Goal: Task Accomplishment & Management: Manage account settings

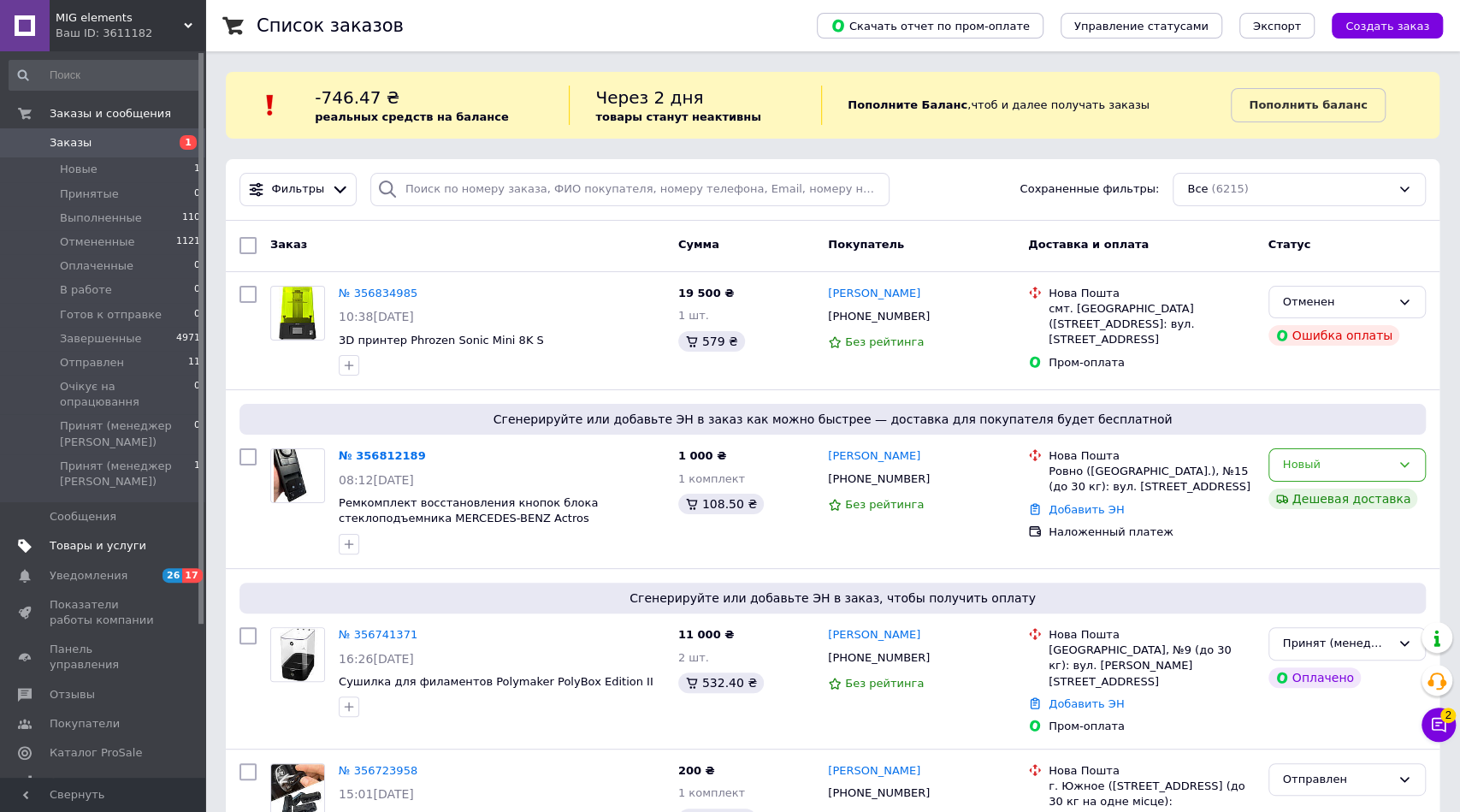
click at [116, 538] on span "Товары и услуги" at bounding box center [98, 546] width 97 height 16
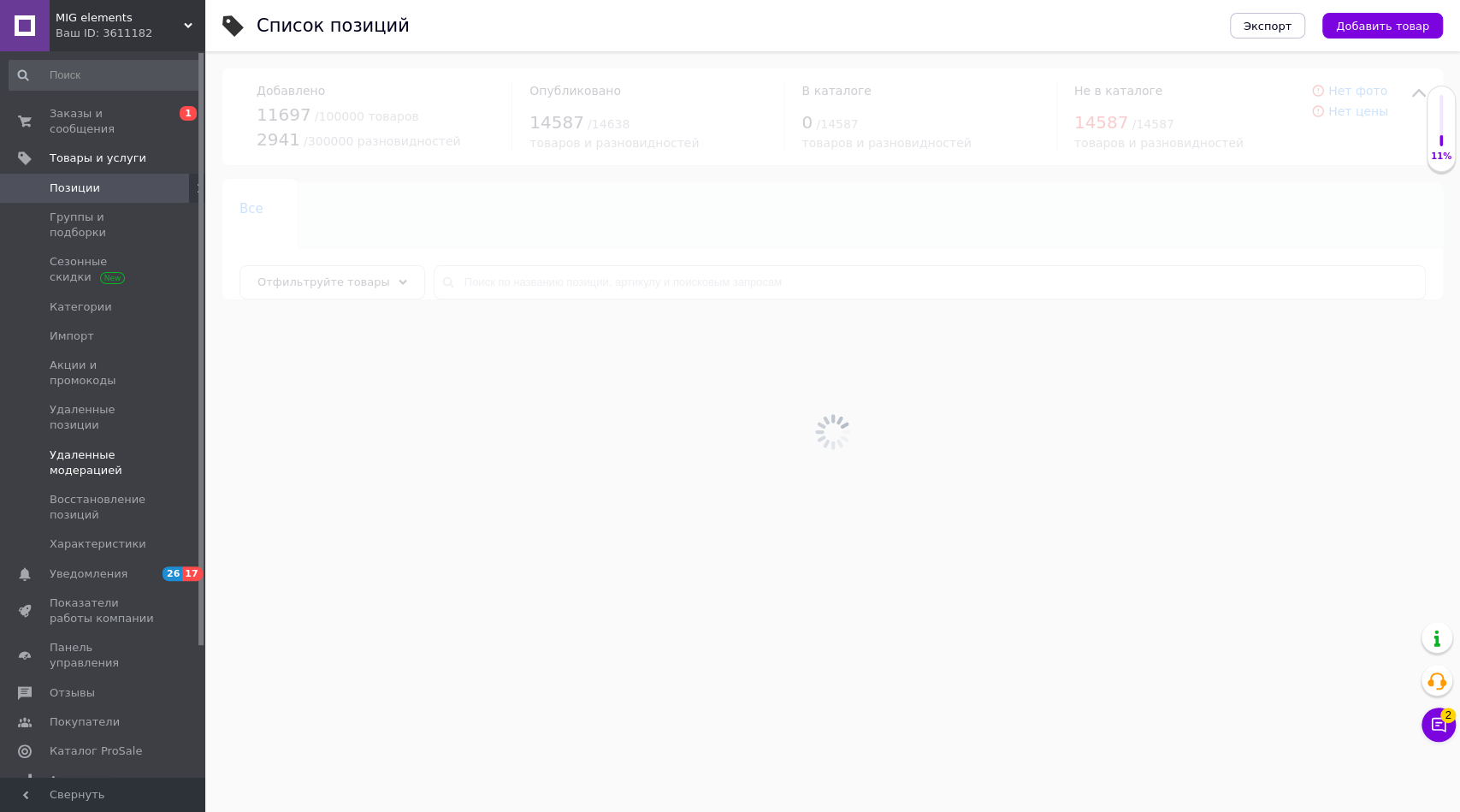
click at [86, 448] on span "Удаленные модерацией" at bounding box center [104, 463] width 109 height 31
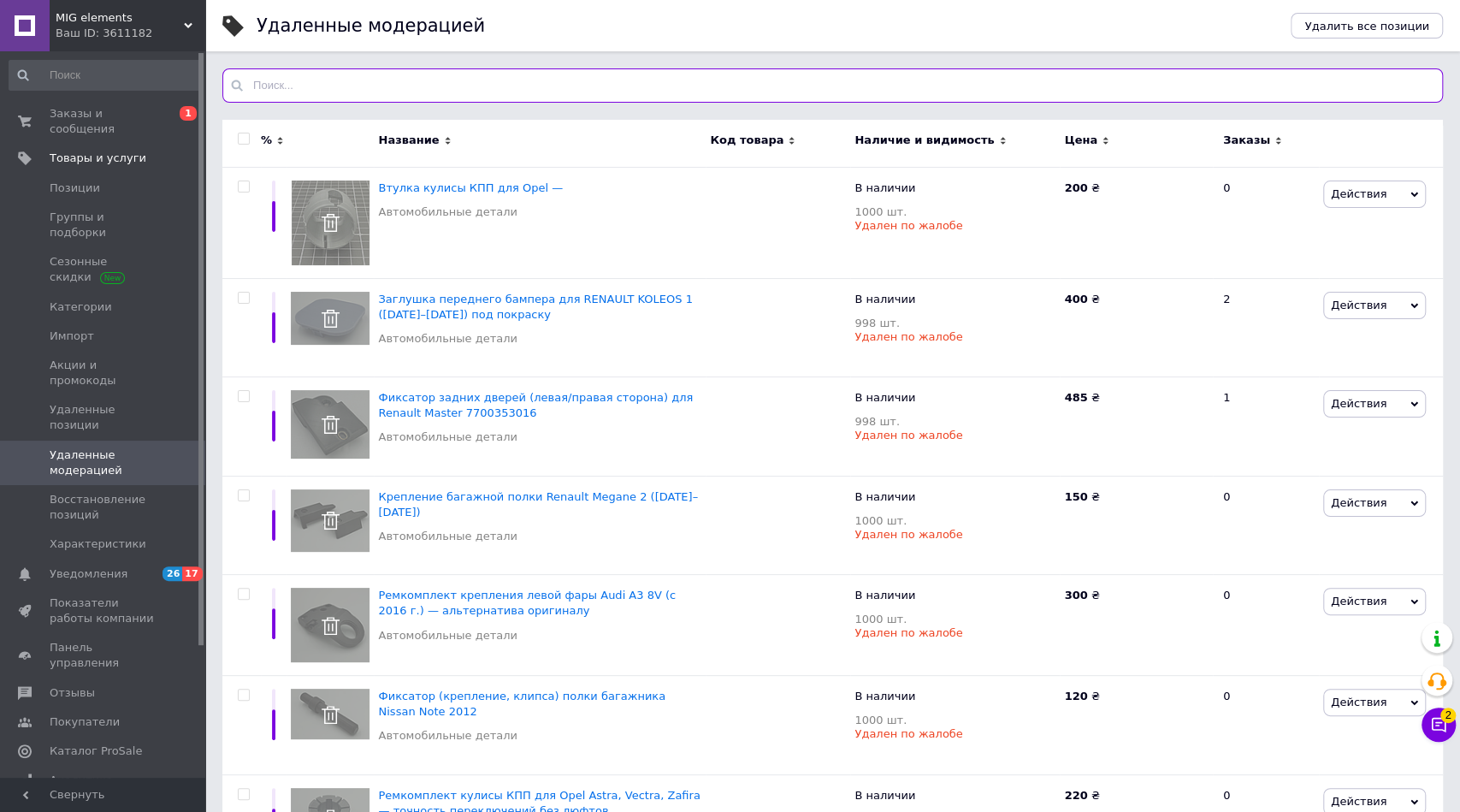
click at [601, 77] on input "text" at bounding box center [832, 85] width 1221 height 34
paste input "Крышка фары Hella 147 353-00 — для Audi, [PERSON_NAME], VW, Nissan"
type input "Крышка фары Hella 147 353-00 — для Audi, [PERSON_NAME], VW, Nissan"
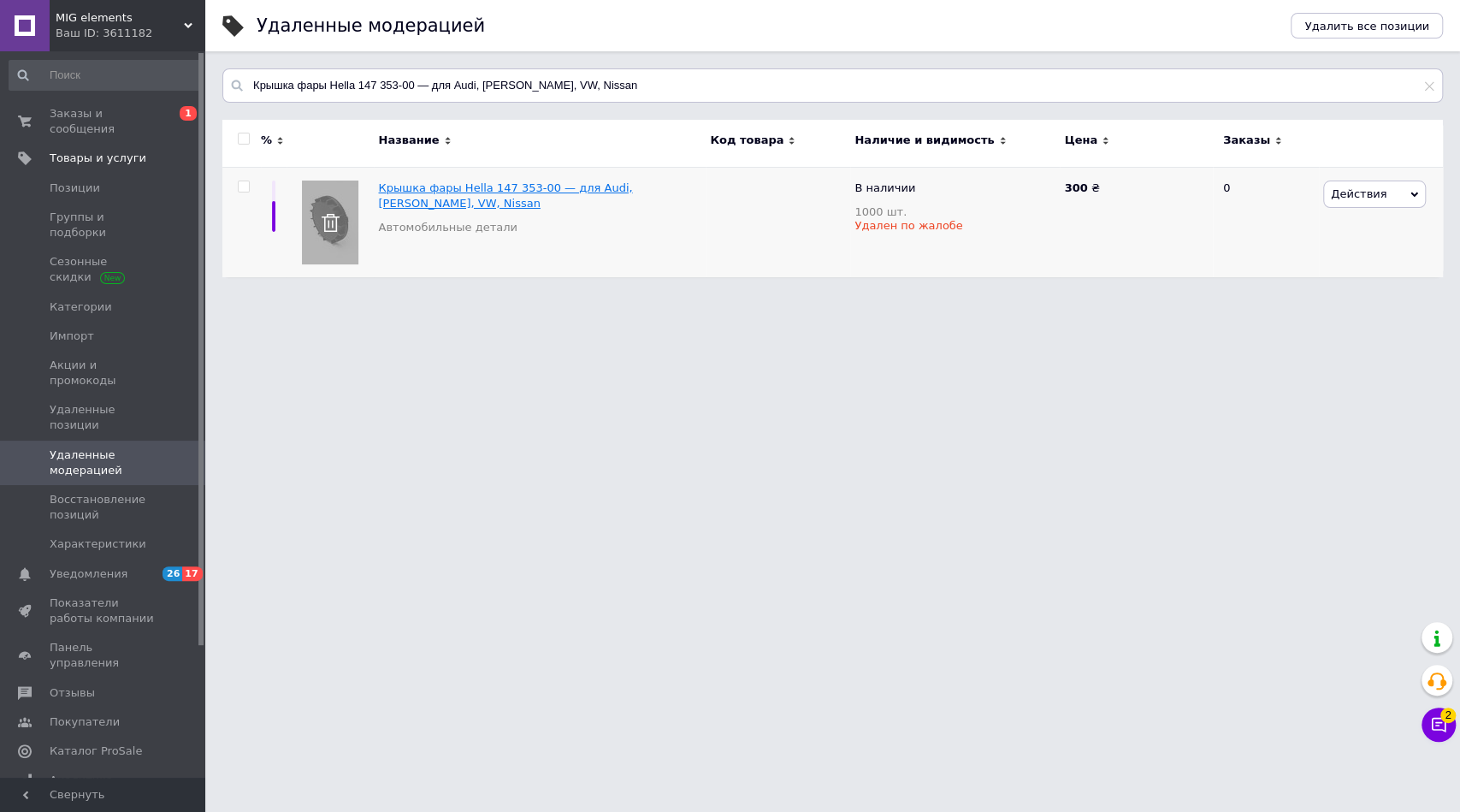
click at [582, 183] on span "Крышка фары Hella 147 353-00 — для Audi, [PERSON_NAME], VW, Nissan" at bounding box center [505, 195] width 255 height 28
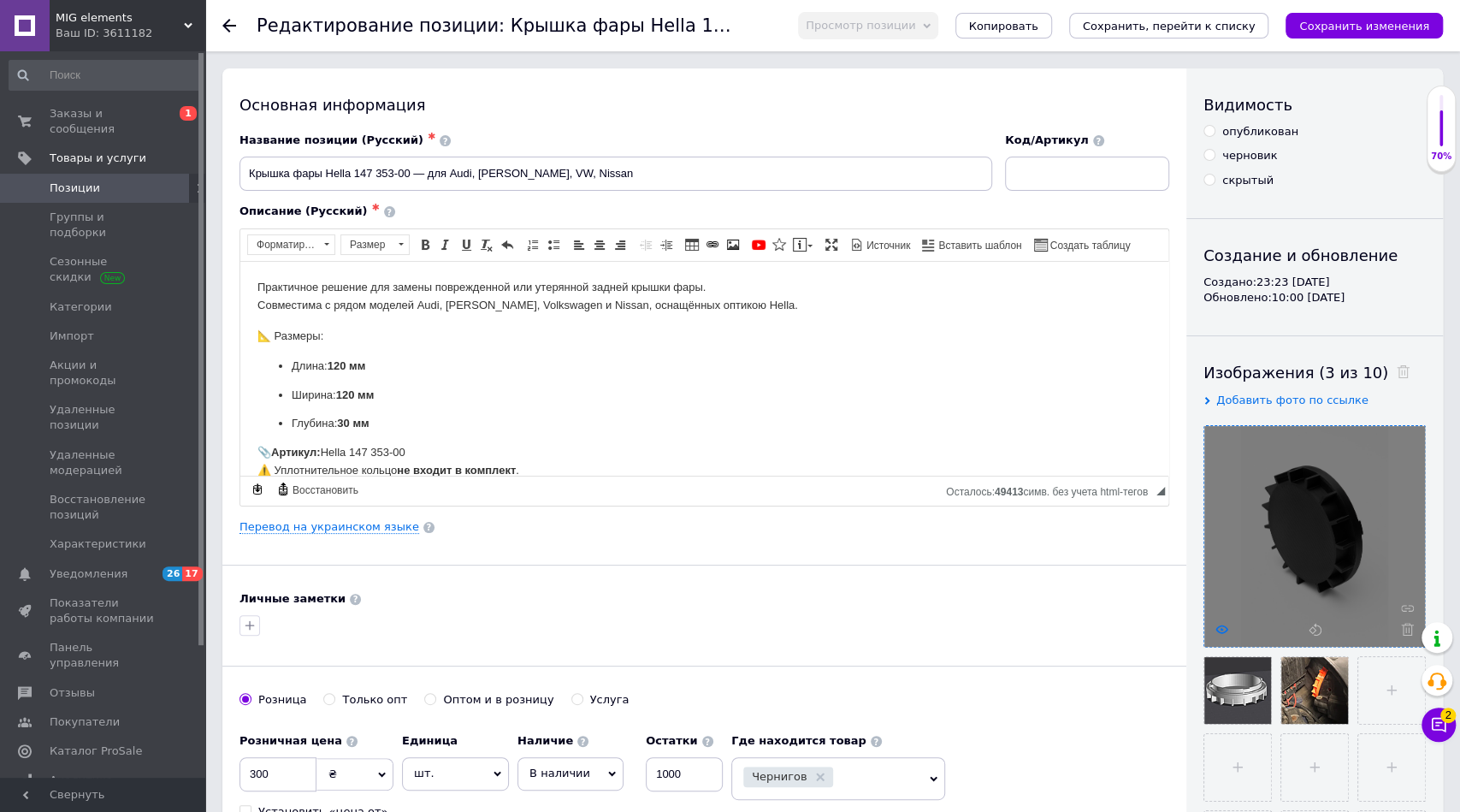
click at [1216, 630] on use at bounding box center [1221, 628] width 13 height 9
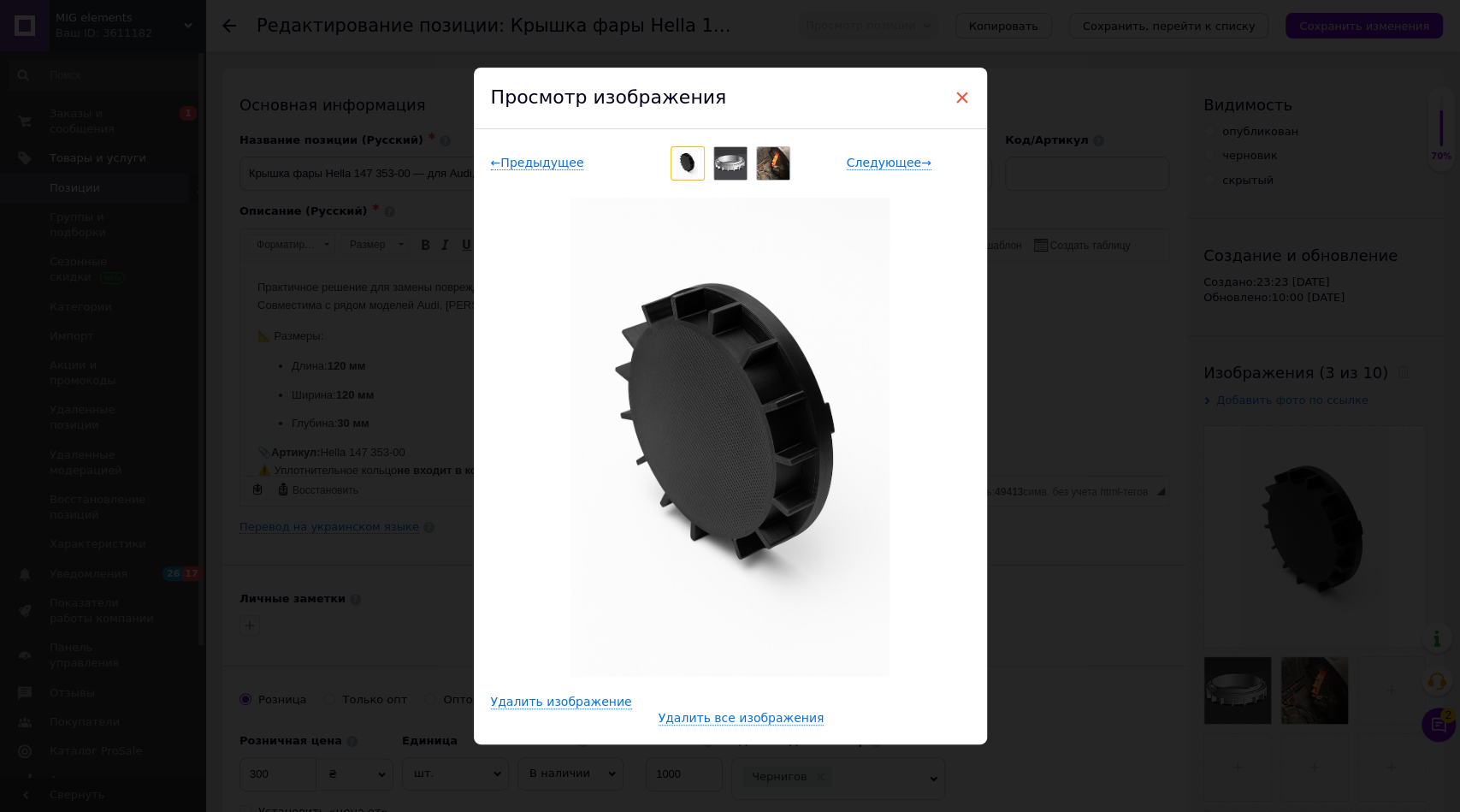
click at [964, 96] on span "×" at bounding box center [963, 97] width 16 height 29
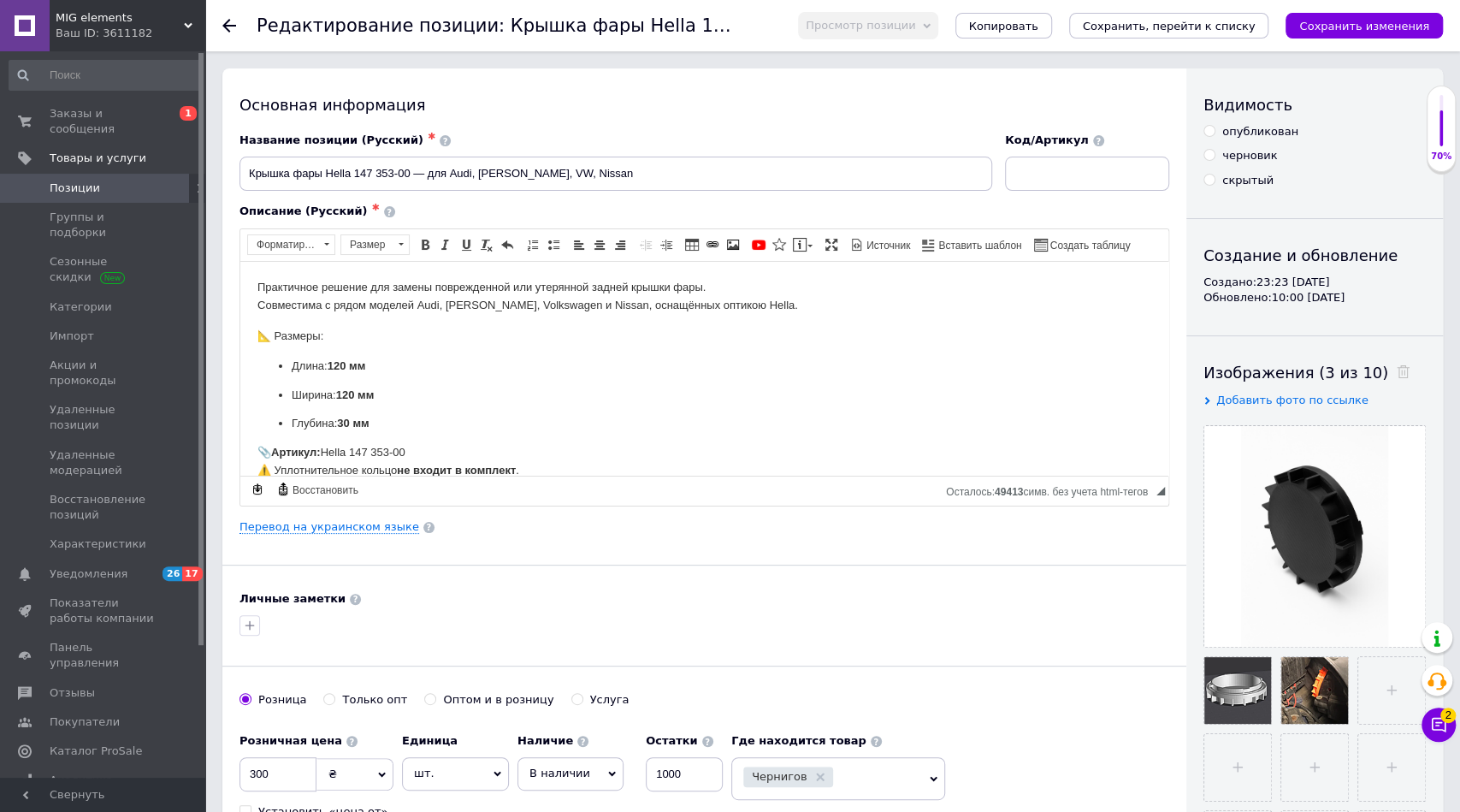
click at [123, 22] on span "MIG elements" at bounding box center [119, 18] width 128 height 16
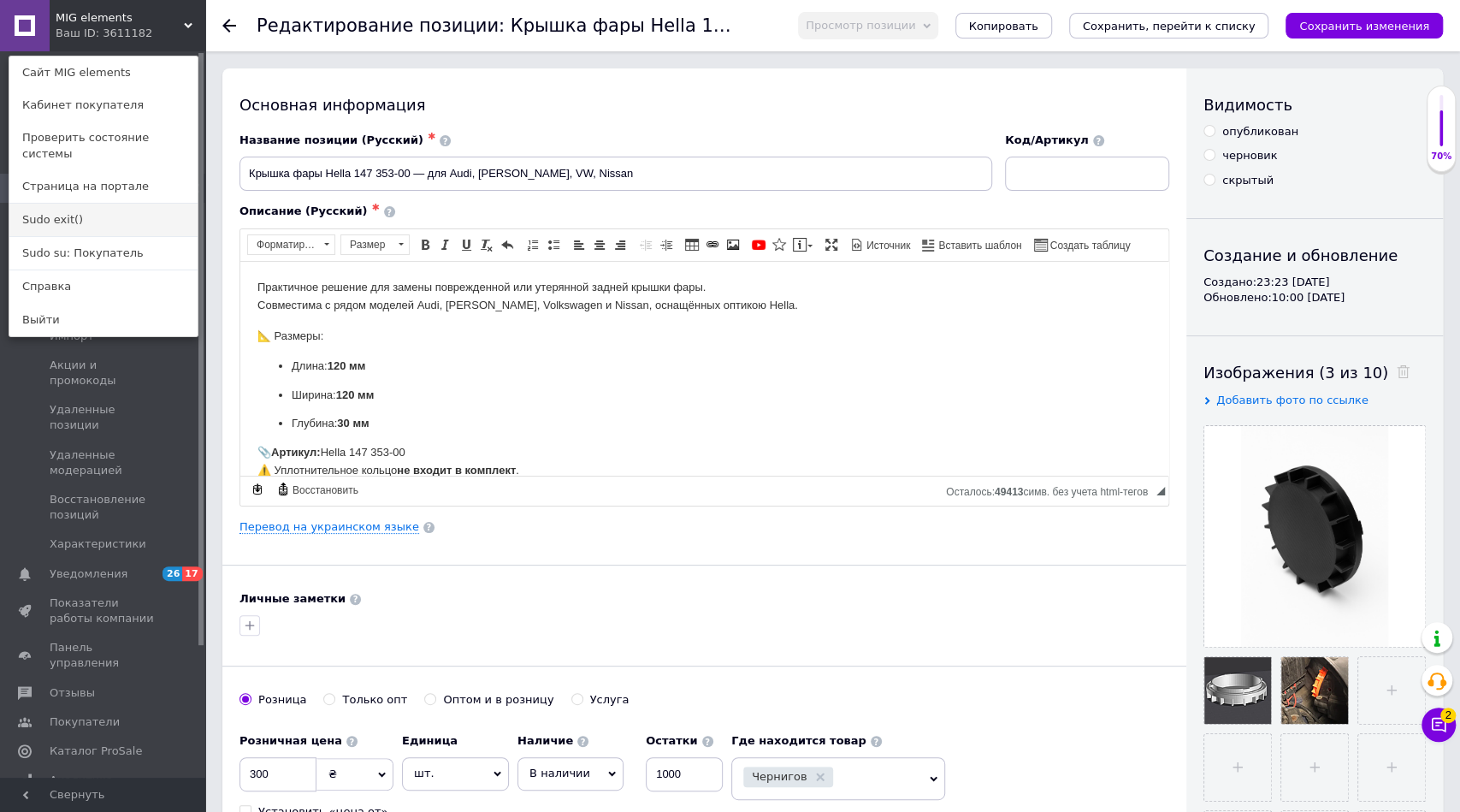
click at [118, 204] on link "Sudo exit()" at bounding box center [104, 220] width 188 height 32
